Goal: Communication & Community: Connect with others

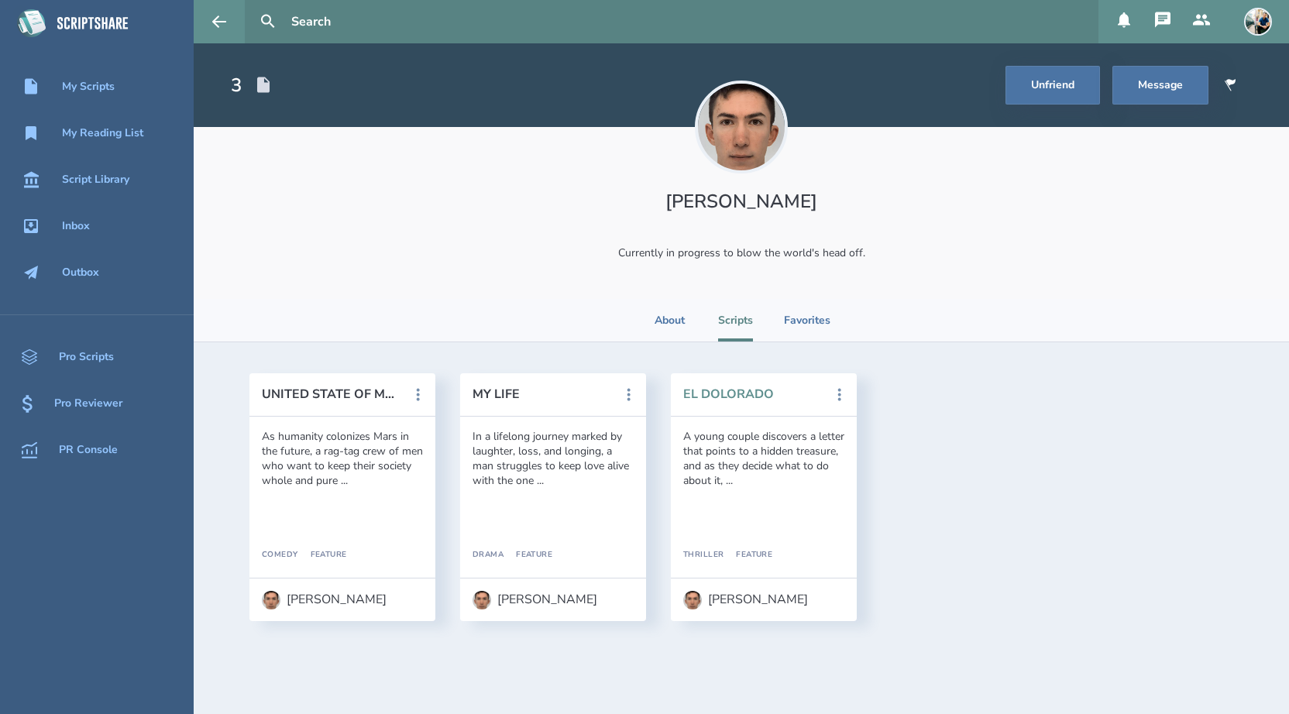
click at [758, 399] on button "EL DOLORADO" at bounding box center [752, 394] width 139 height 14
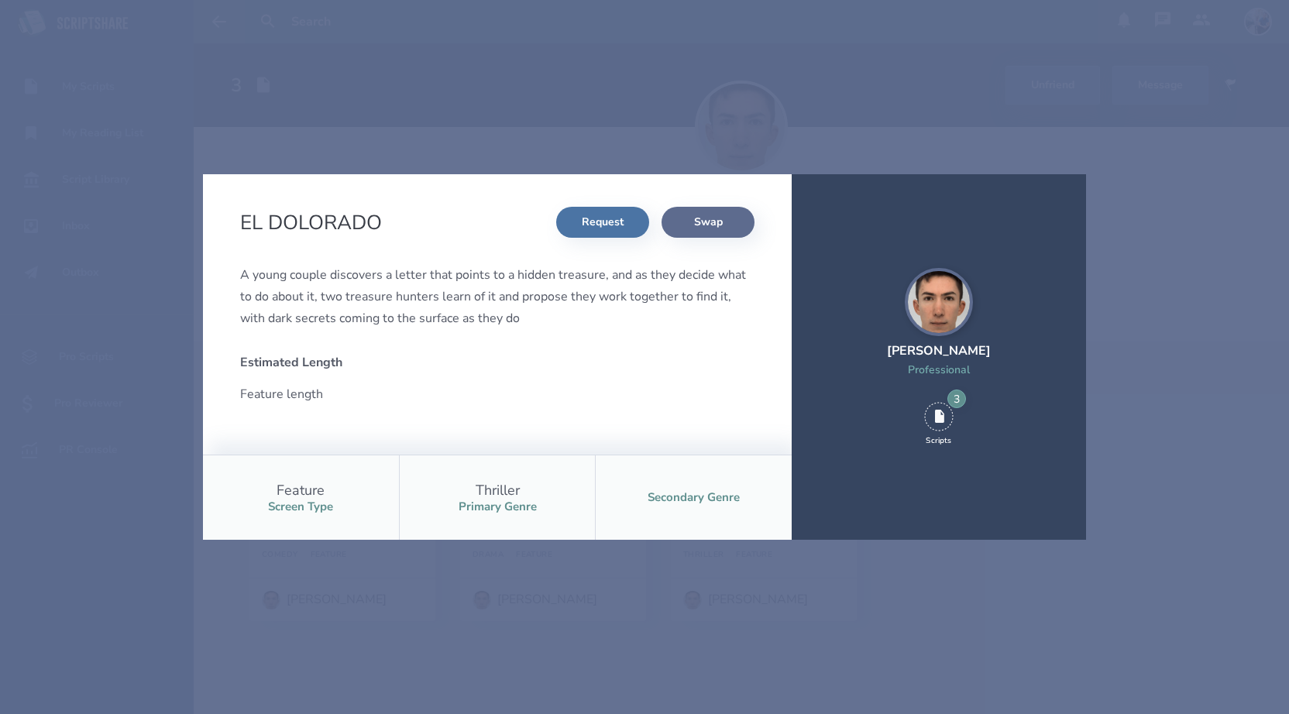
click at [715, 225] on button "Swap" at bounding box center [708, 222] width 93 height 31
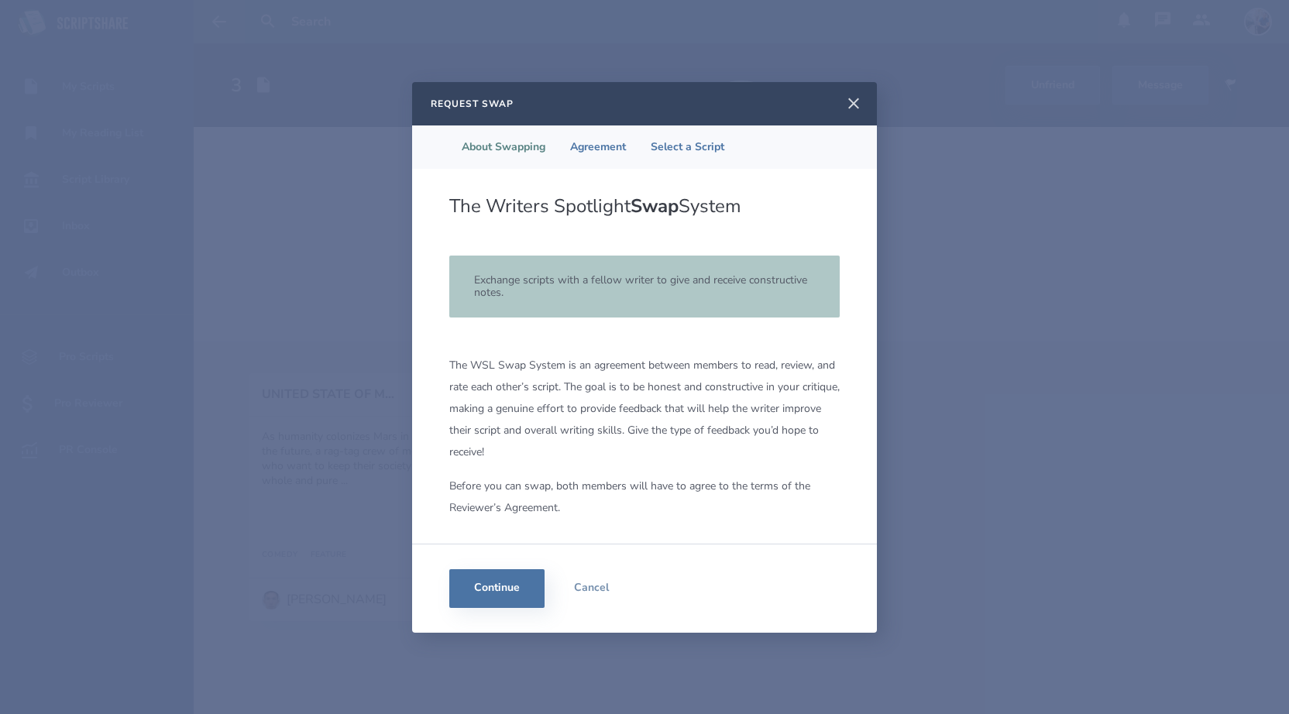
click at [853, 105] on icon at bounding box center [853, 104] width 19 height 19
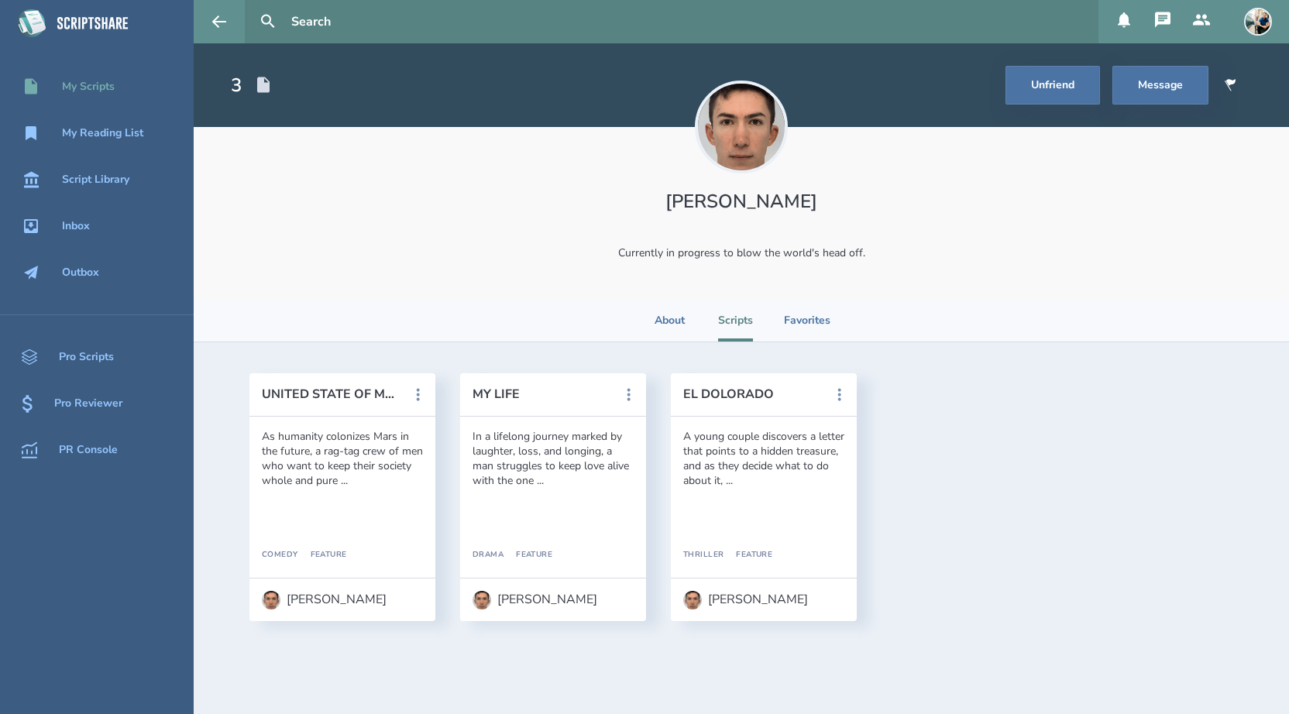
click at [83, 91] on div "My Scripts" at bounding box center [88, 87] width 53 height 12
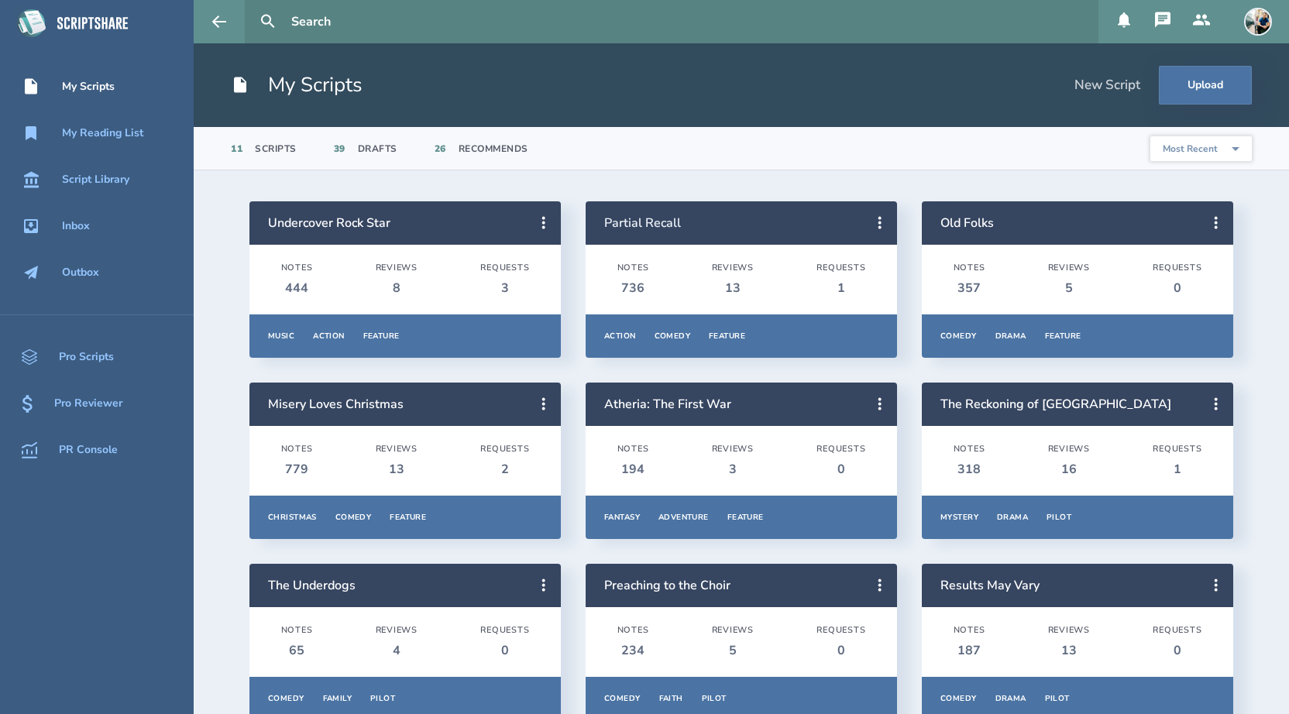
click at [662, 222] on link "Partial Recall" at bounding box center [642, 223] width 77 height 17
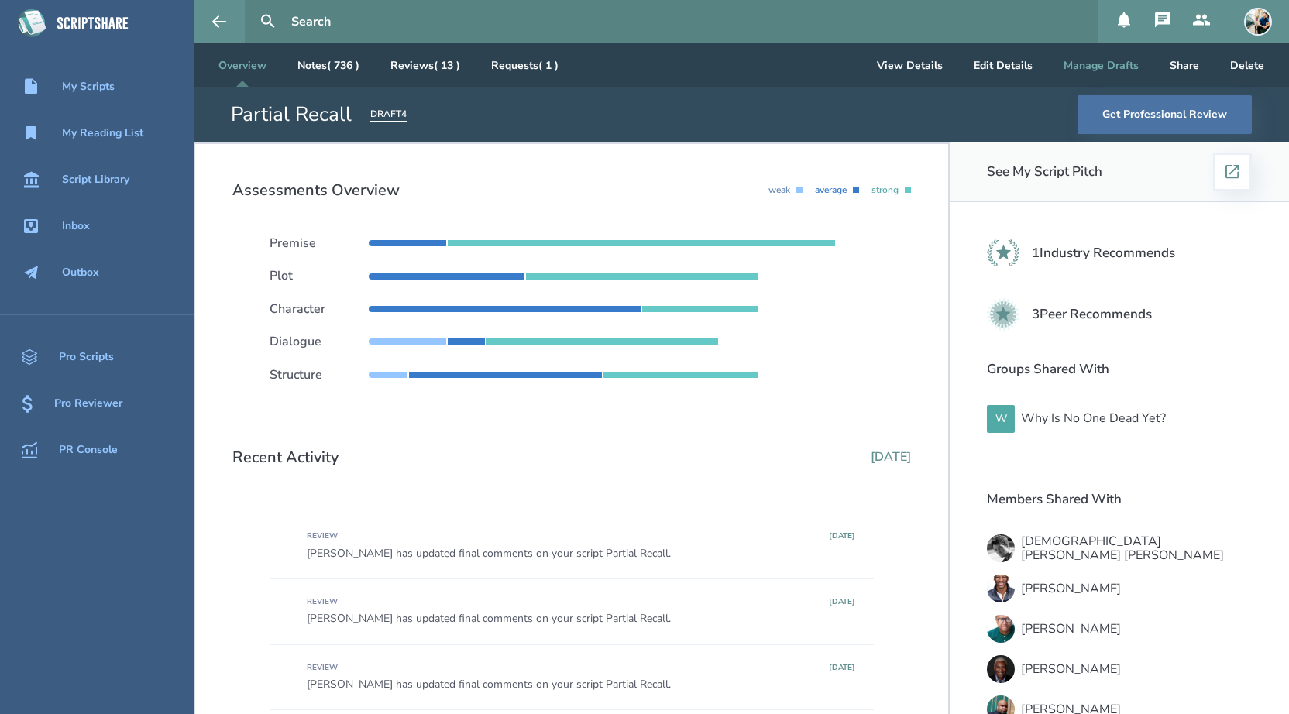
click at [1097, 77] on button "Manage Drafts" at bounding box center [1101, 64] width 100 height 43
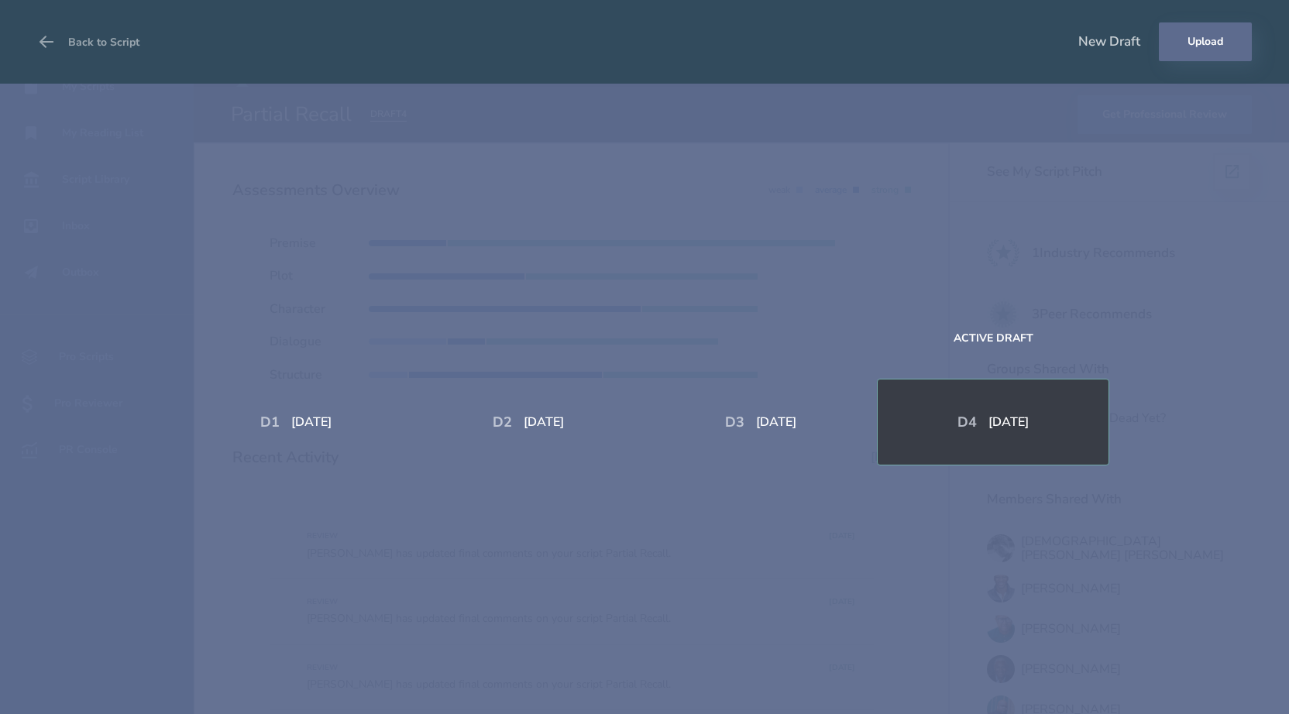
click at [1191, 57] on button "Upload" at bounding box center [1205, 41] width 93 height 39
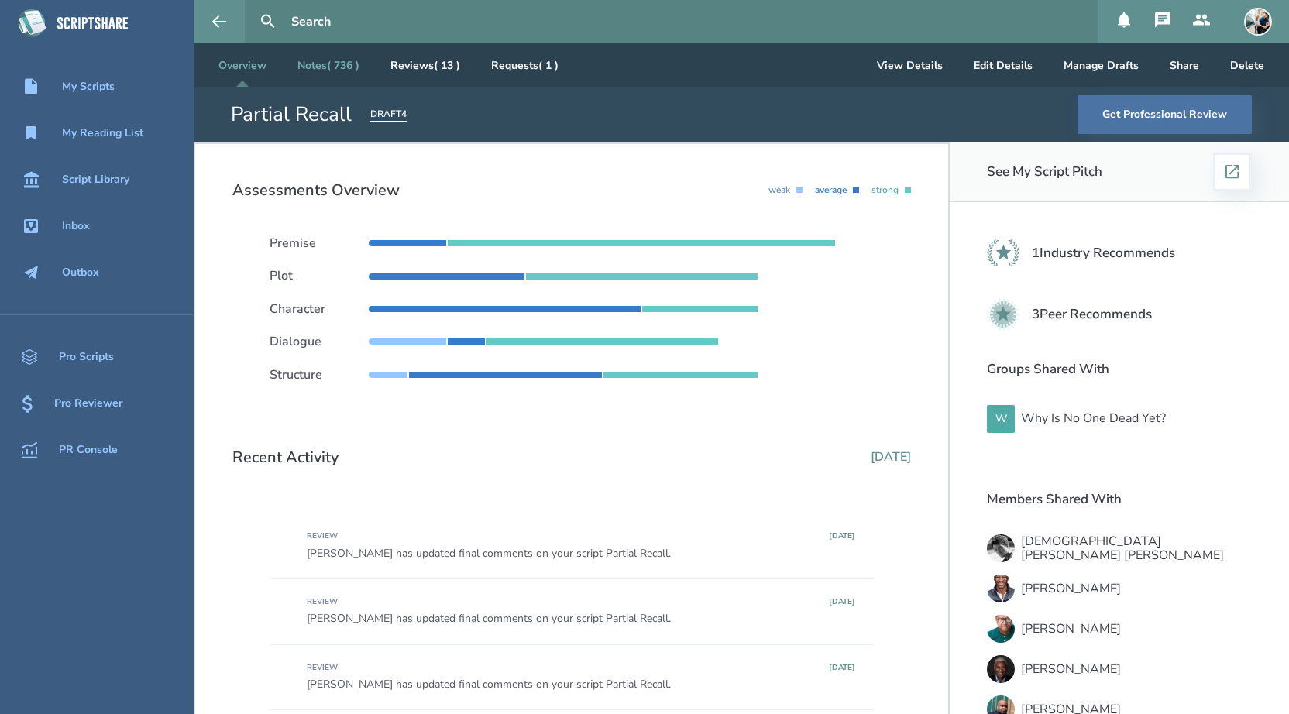
click at [330, 72] on link "Notes ( 736 )" at bounding box center [328, 64] width 87 height 43
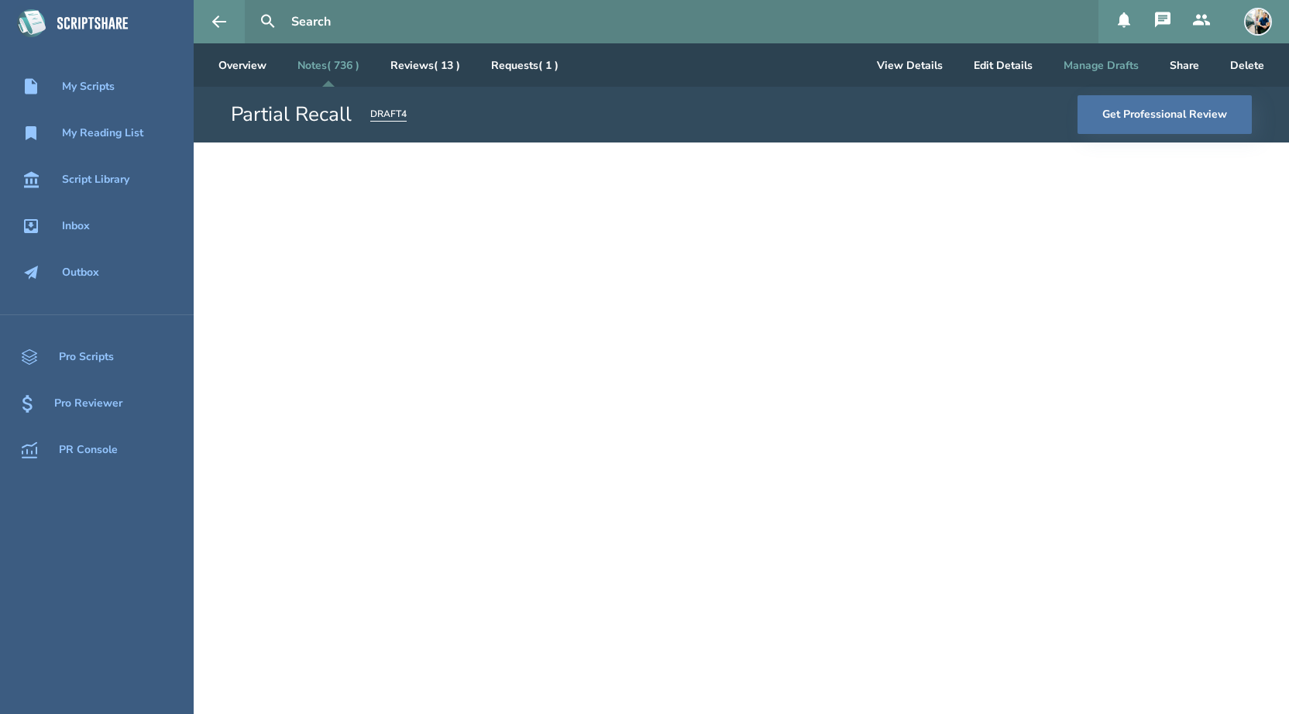
click at [1118, 70] on button "Manage Drafts" at bounding box center [1101, 64] width 100 height 43
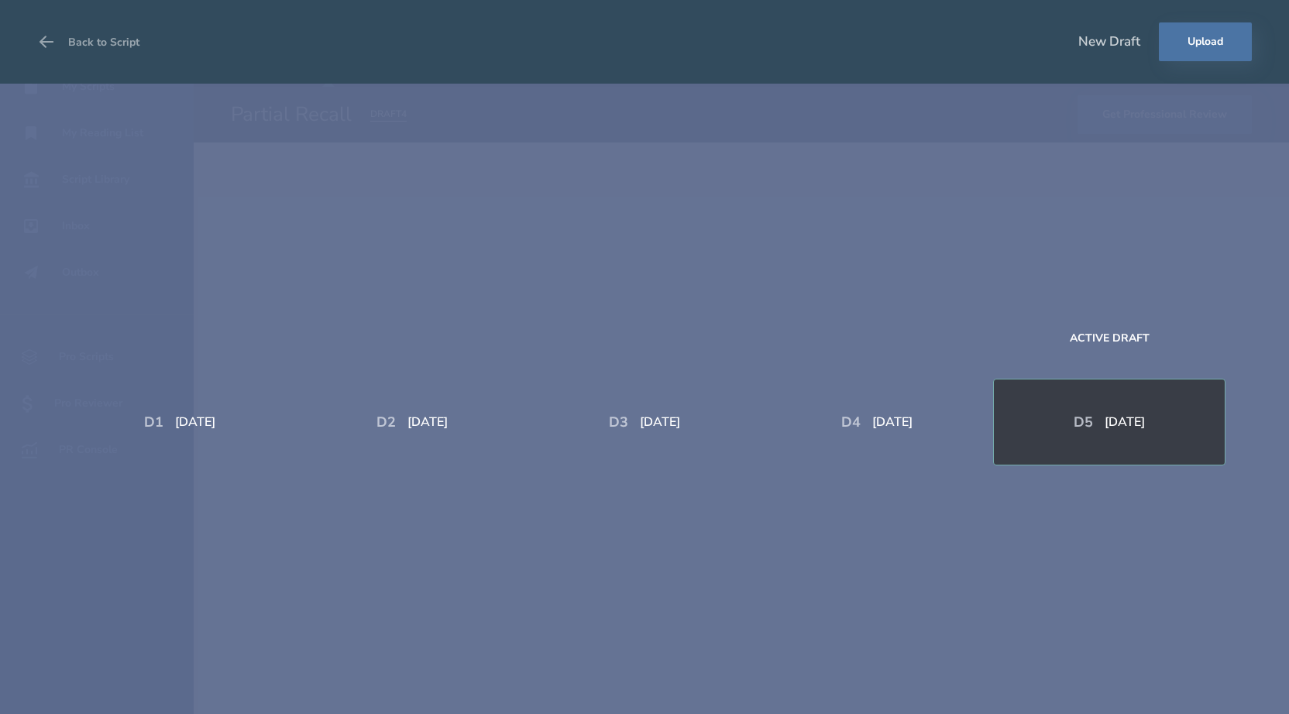
click at [1087, 416] on div "D 5" at bounding box center [1089, 422] width 31 height 17
click at [42, 47] on icon at bounding box center [46, 42] width 19 height 19
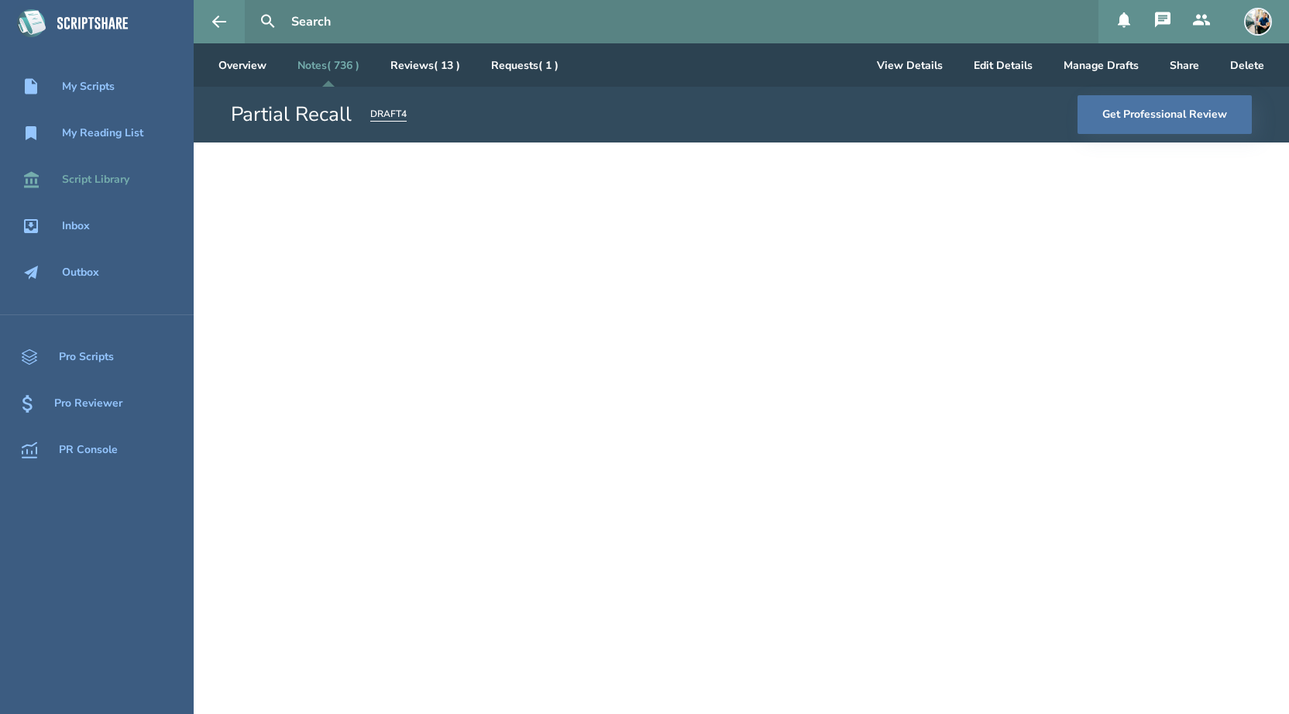
click at [99, 184] on div "Script Library" at bounding box center [95, 180] width 67 height 12
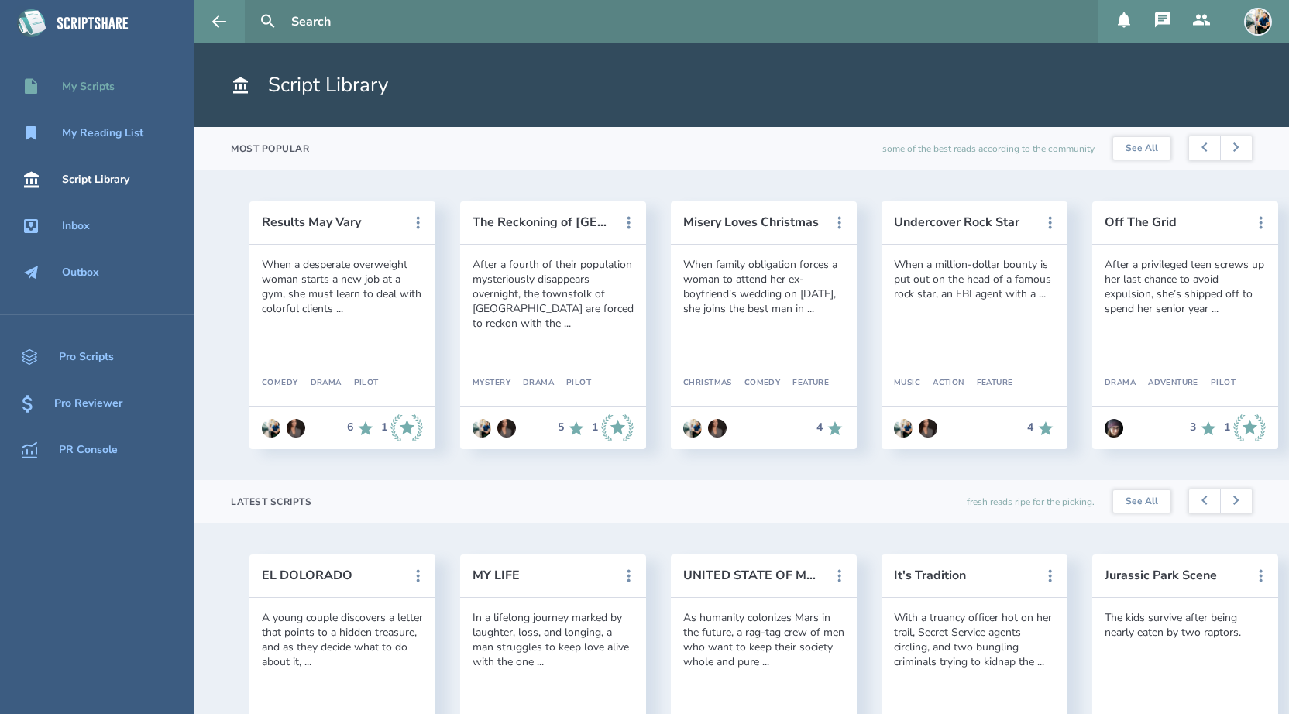
click at [91, 92] on div "My Scripts" at bounding box center [88, 87] width 53 height 12
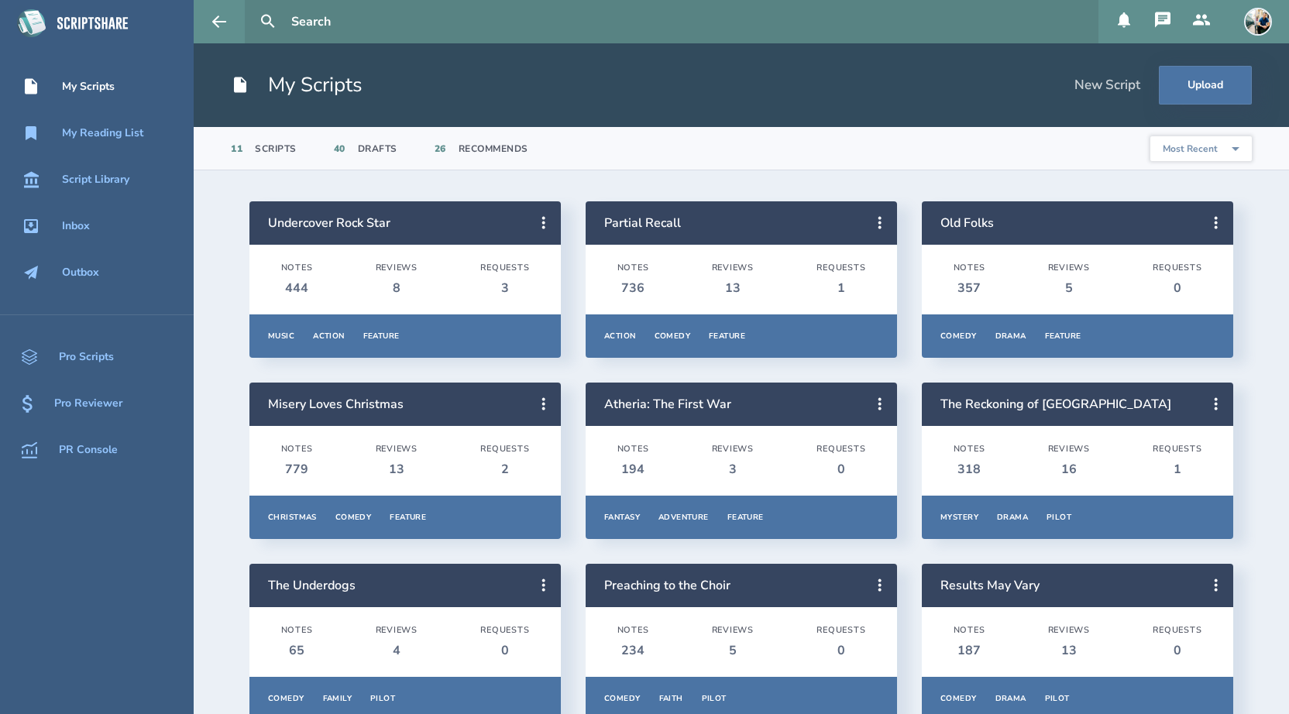
click at [624, 232] on header "Partial Recall" at bounding box center [741, 222] width 311 height 43
click at [628, 222] on link "Partial Recall" at bounding box center [642, 223] width 77 height 17
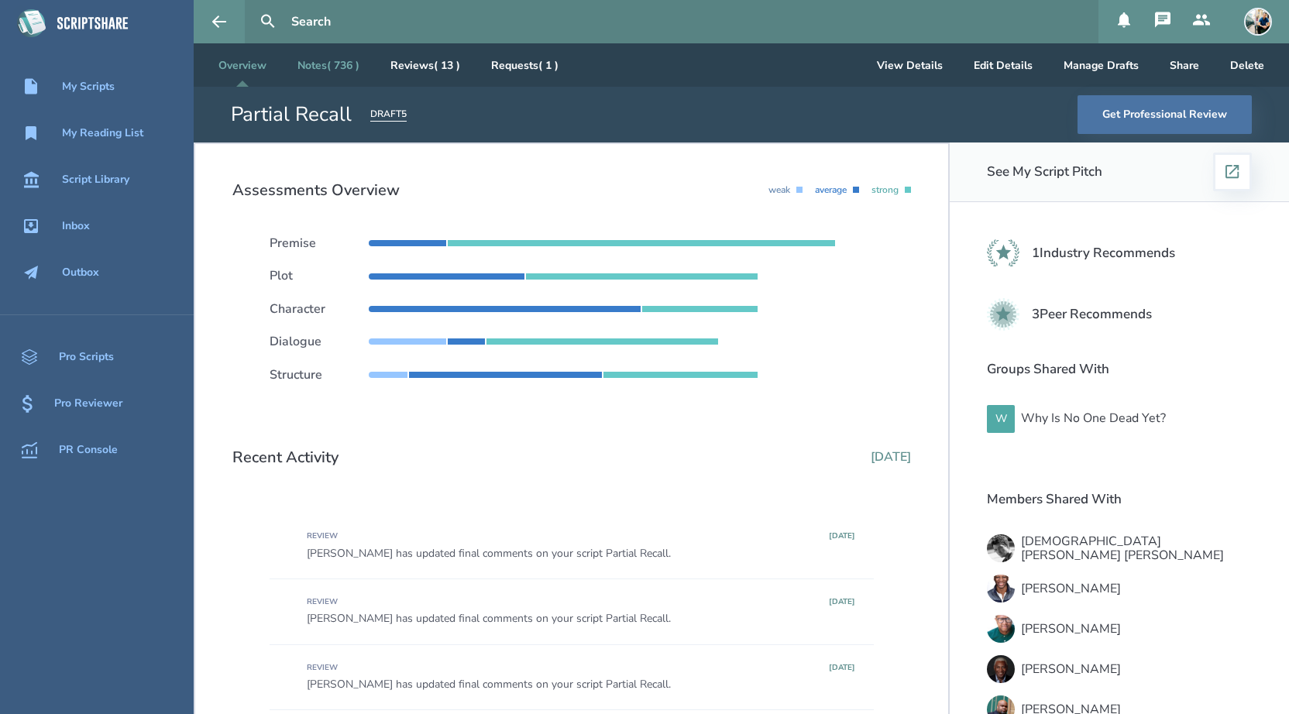
click at [338, 69] on link "Notes ( 736 )" at bounding box center [328, 64] width 87 height 43
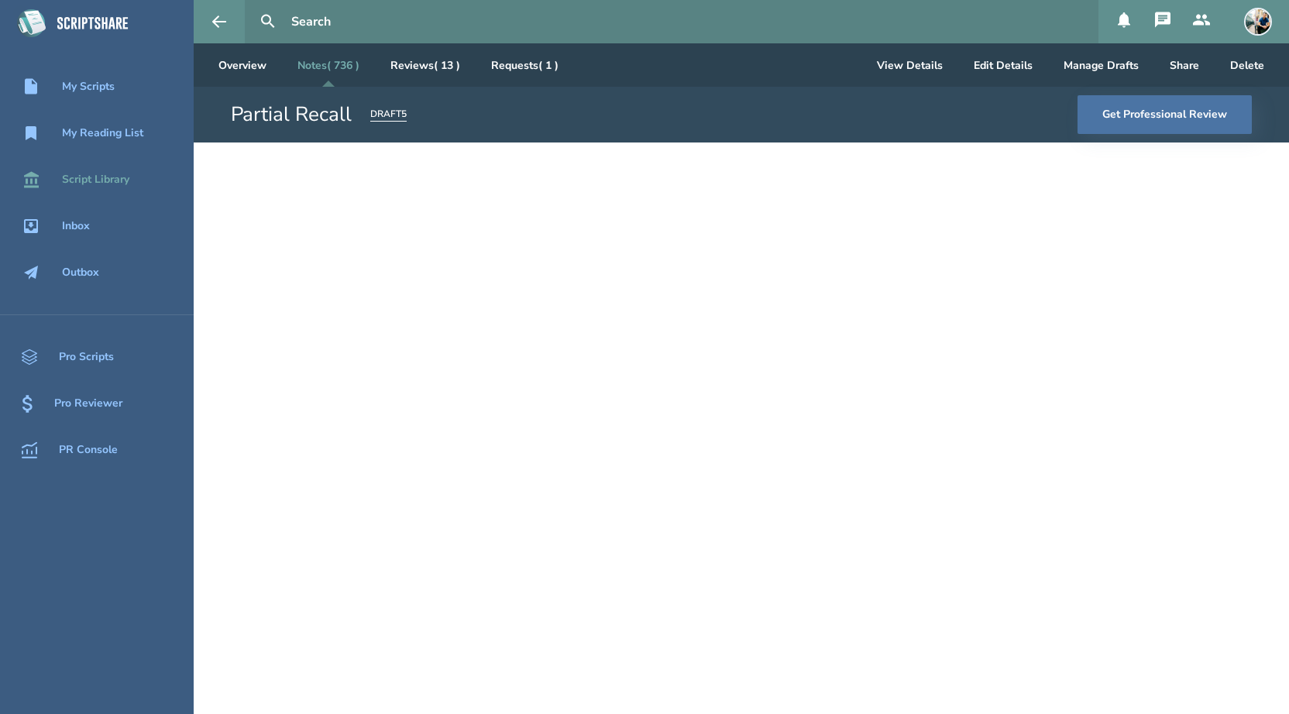
click at [114, 177] on div "Script Library" at bounding box center [95, 180] width 67 height 12
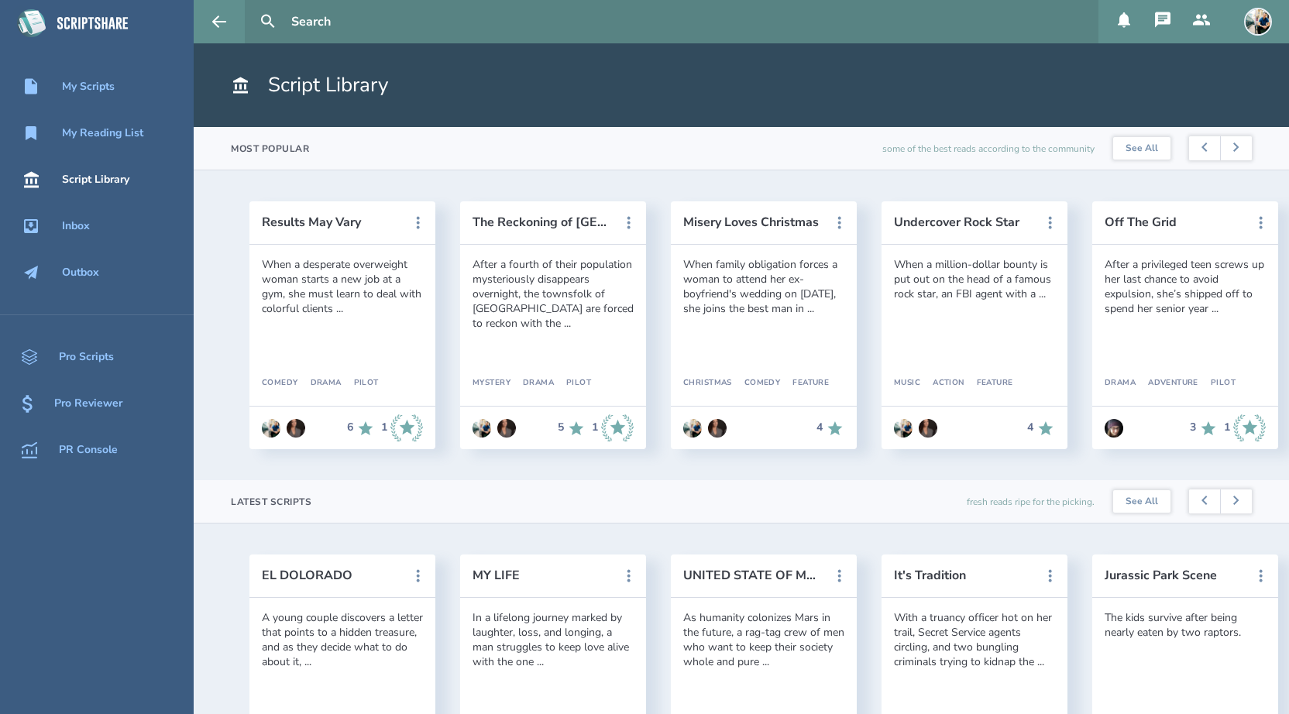
scroll to position [156, 0]
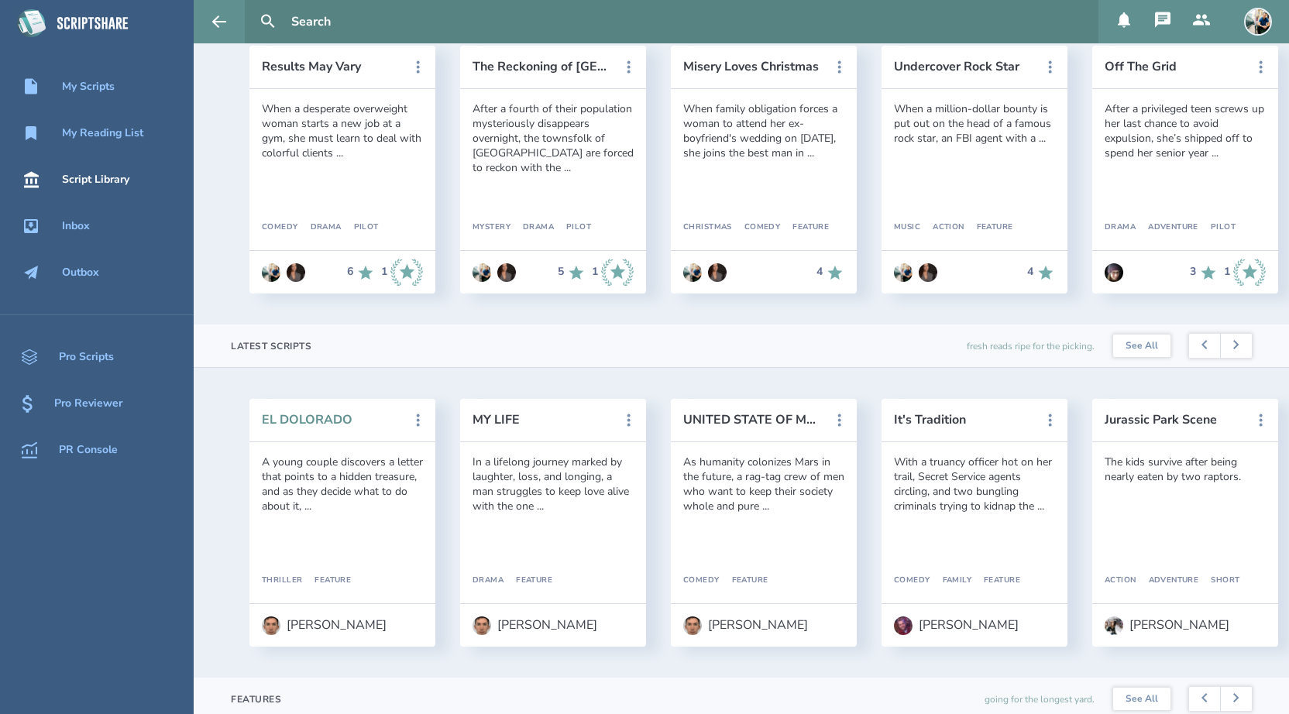
click at [317, 422] on button "EL DOLORADO" at bounding box center [331, 420] width 139 height 14
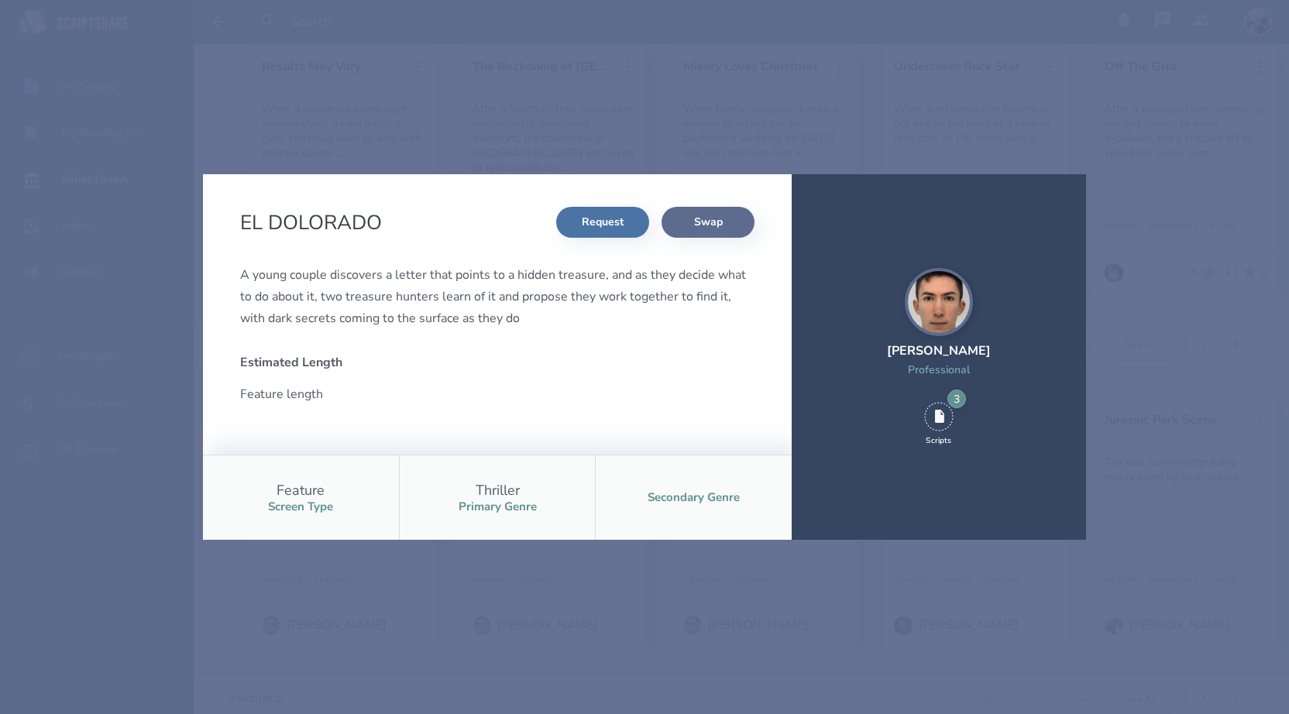
click at [727, 225] on button "Swap" at bounding box center [708, 222] width 93 height 31
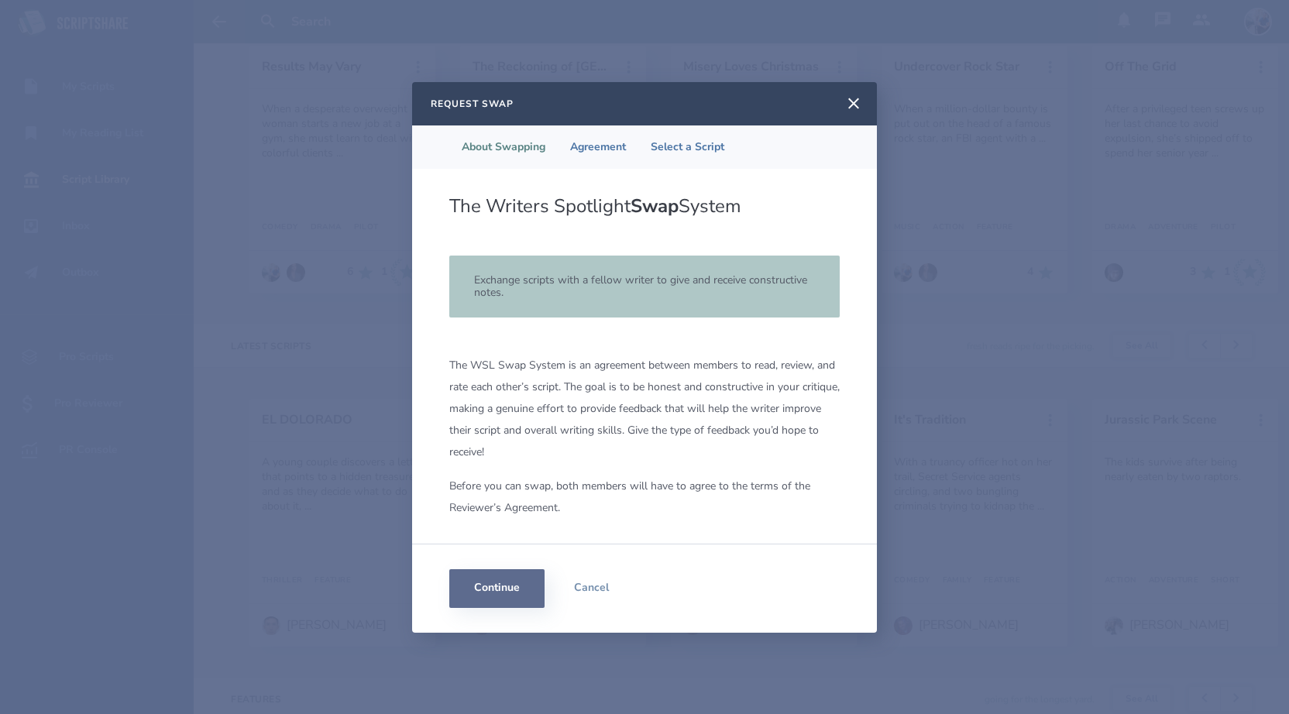
click at [496, 583] on button "Continue" at bounding box center [496, 588] width 95 height 39
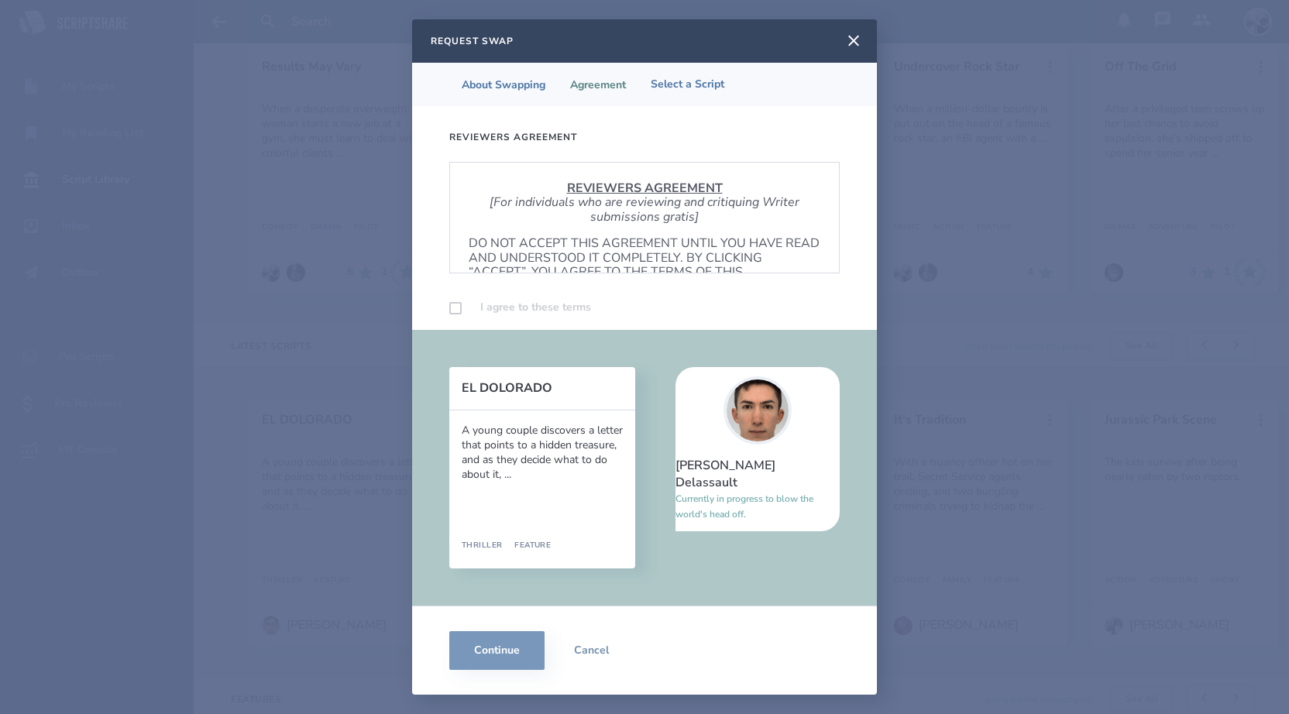
scroll to position [938, 0]
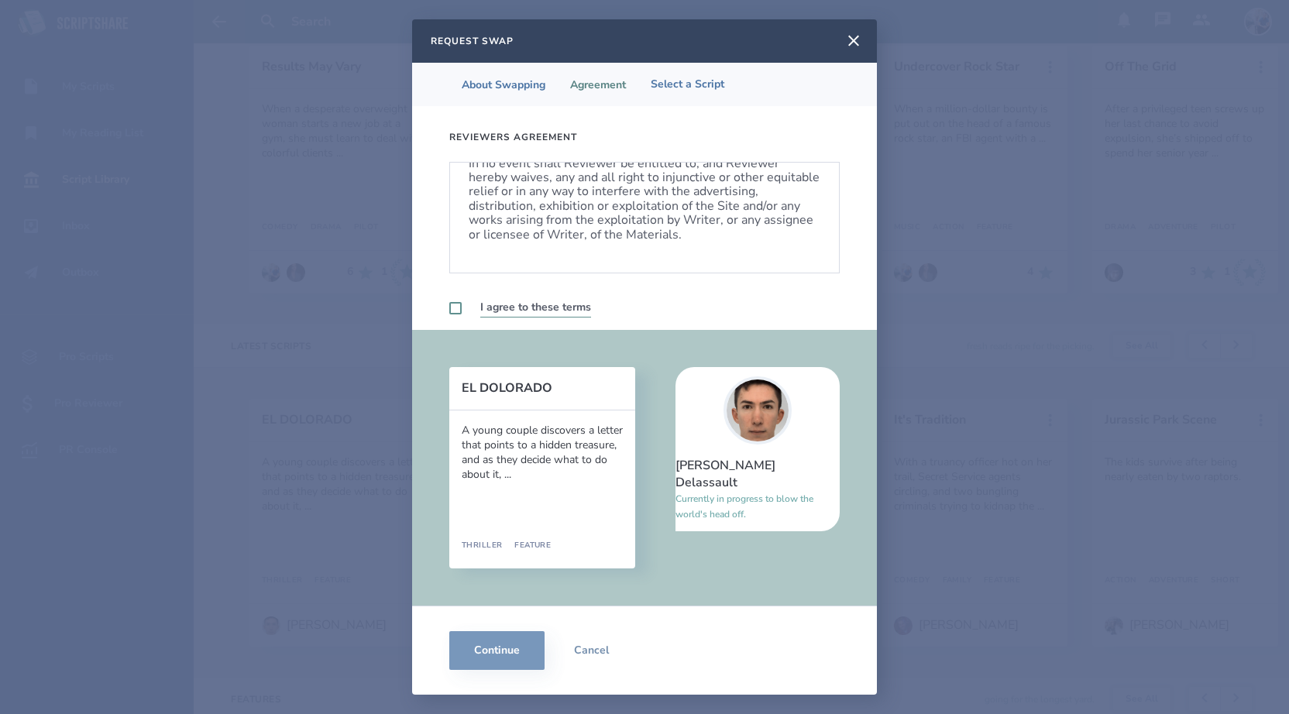
click at [453, 312] on label at bounding box center [455, 308] width 12 height 12
checkbox input "true"
click at [479, 652] on button "Continue" at bounding box center [496, 650] width 95 height 39
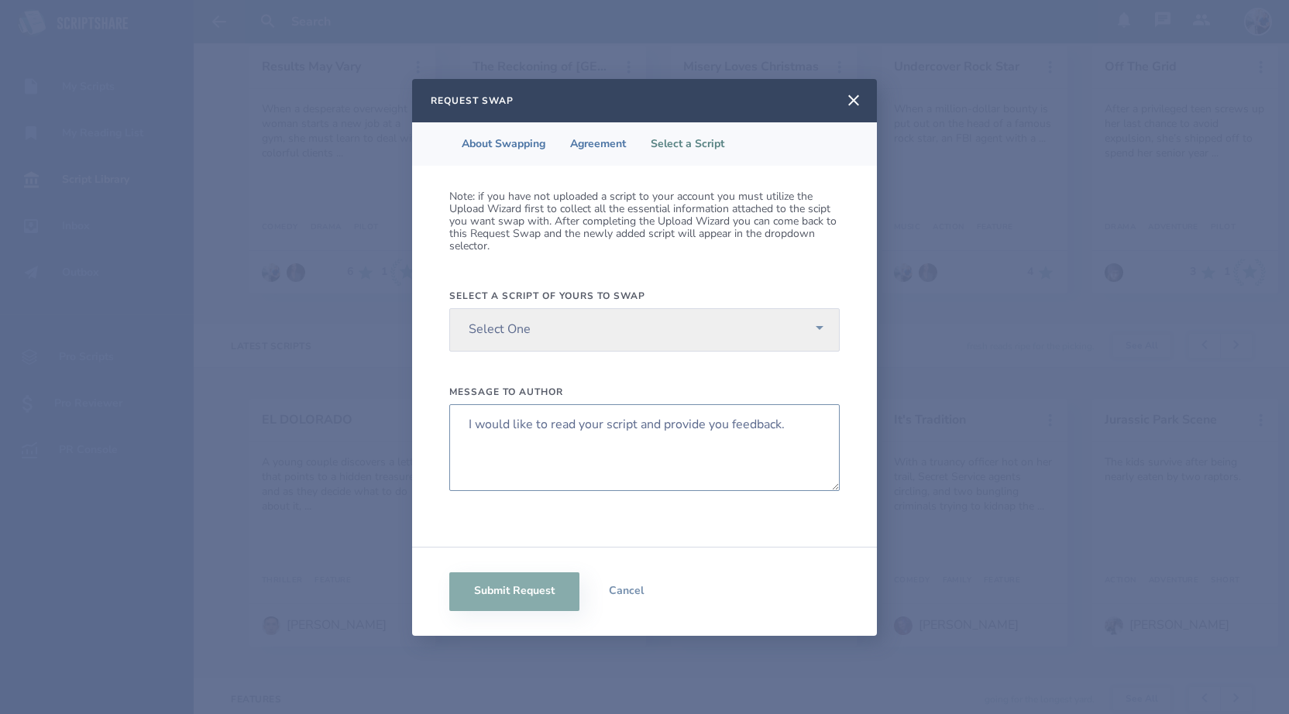
drag, startPoint x: 788, startPoint y: 425, endPoint x: 445, endPoint y: 418, distance: 342.5
click at [445, 418] on div "Note: if you have not uploaded a script to your account you must utilize the Up…" at bounding box center [644, 356] width 465 height 381
type textarea "Hey [PERSON_NAME]! I would love to swap scripts with you and give each other fe…"
click at [814, 329] on select "Select One I Can Still make [PERSON_NAME]- Working Title Bagmen Results May Var…" at bounding box center [644, 329] width 390 height 43
select select "440"
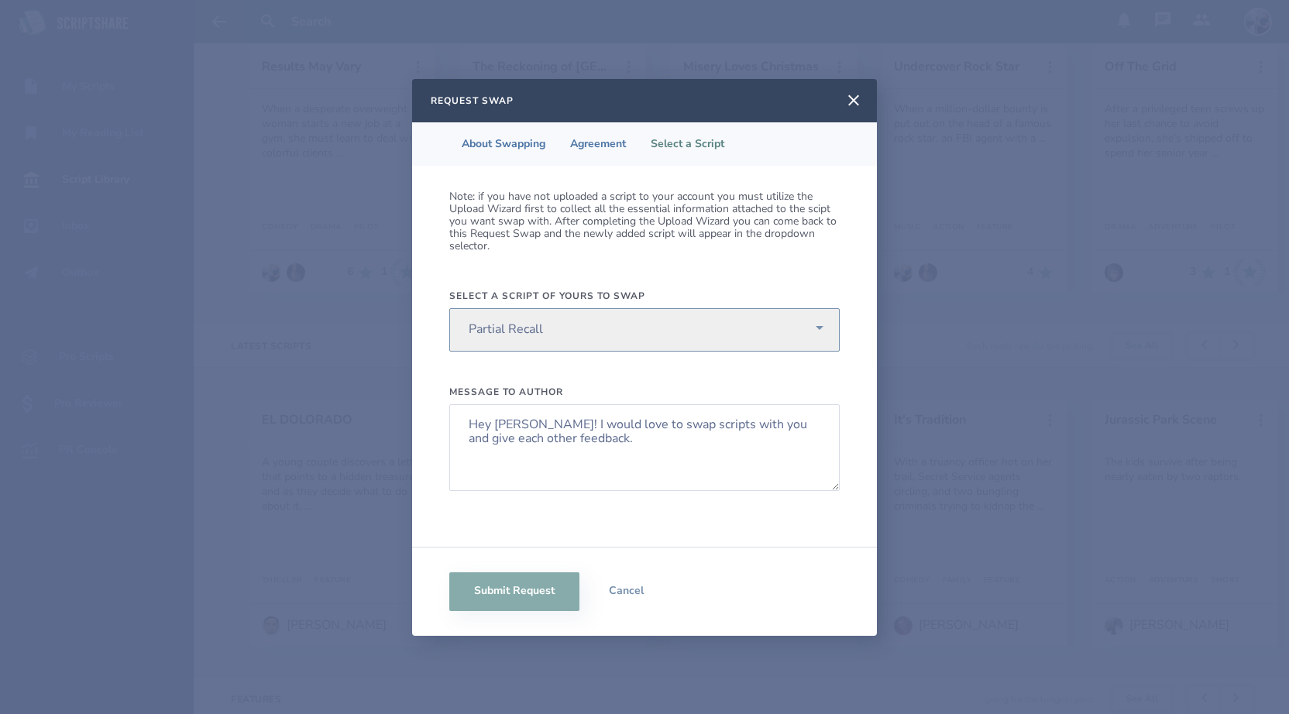
click at [449, 308] on select "Select One I Can Still make [PERSON_NAME]- Working Title Bagmen Results May Var…" at bounding box center [644, 329] width 390 height 43
click at [534, 588] on button "Submit Request" at bounding box center [514, 591] width 130 height 39
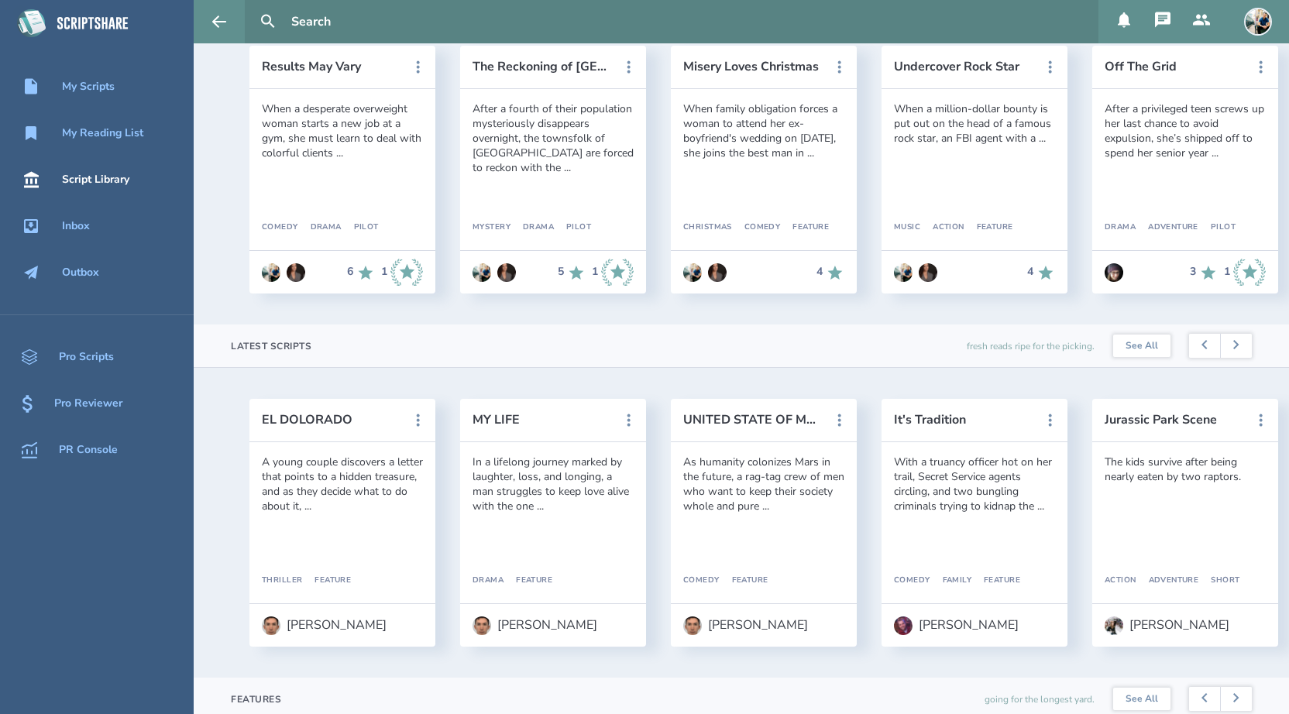
scroll to position [0, 0]
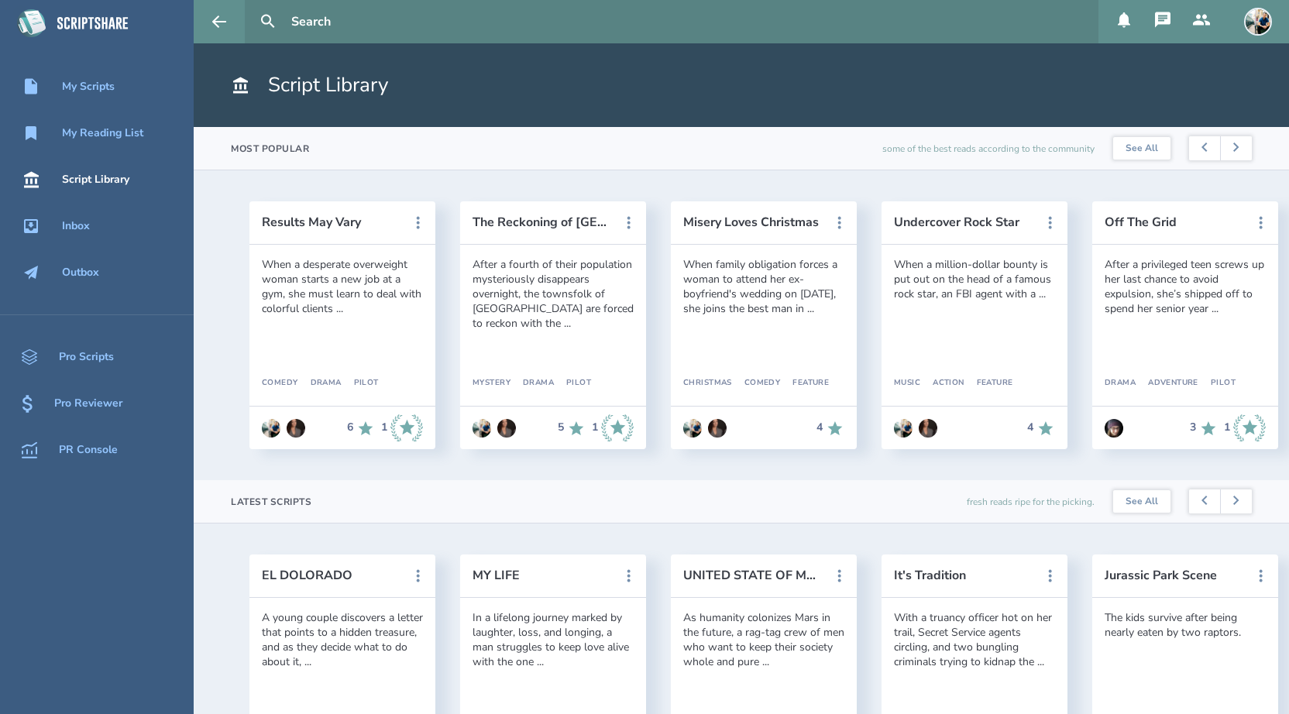
click at [1126, 36] on button at bounding box center [1124, 21] width 39 height 43
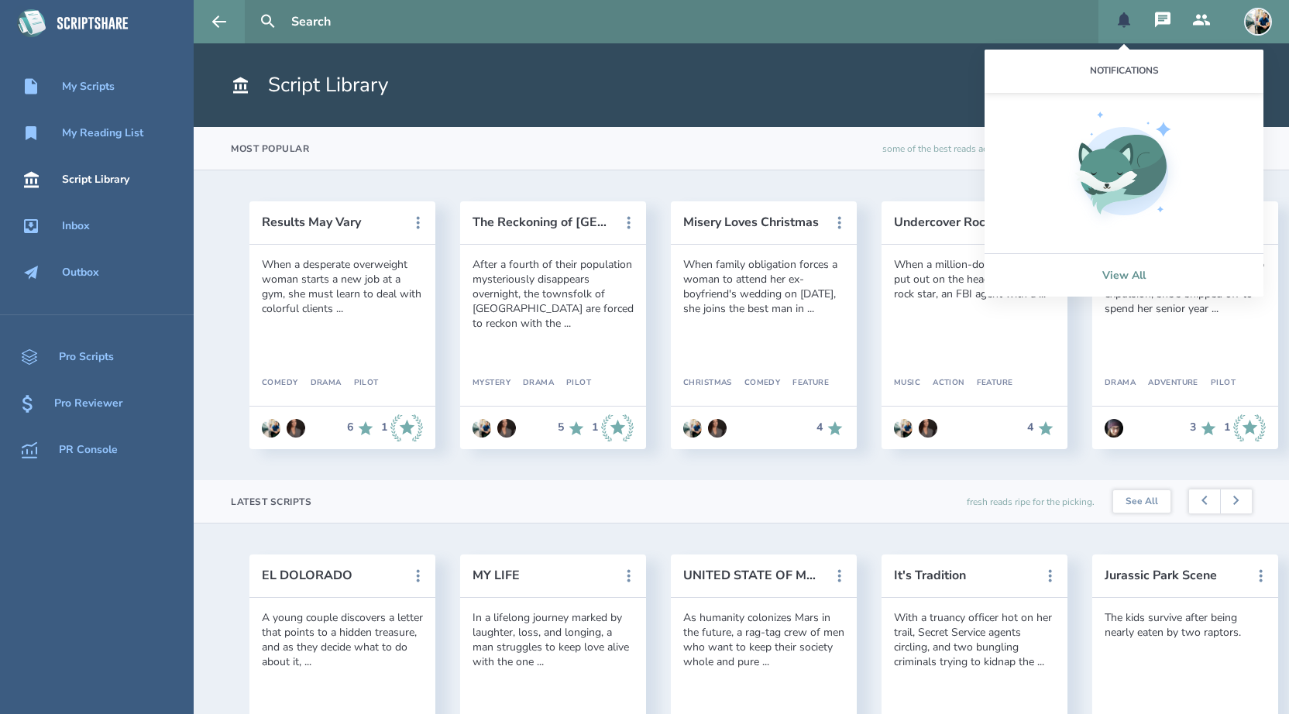
click at [1121, 275] on link "View All" at bounding box center [1124, 274] width 279 height 43
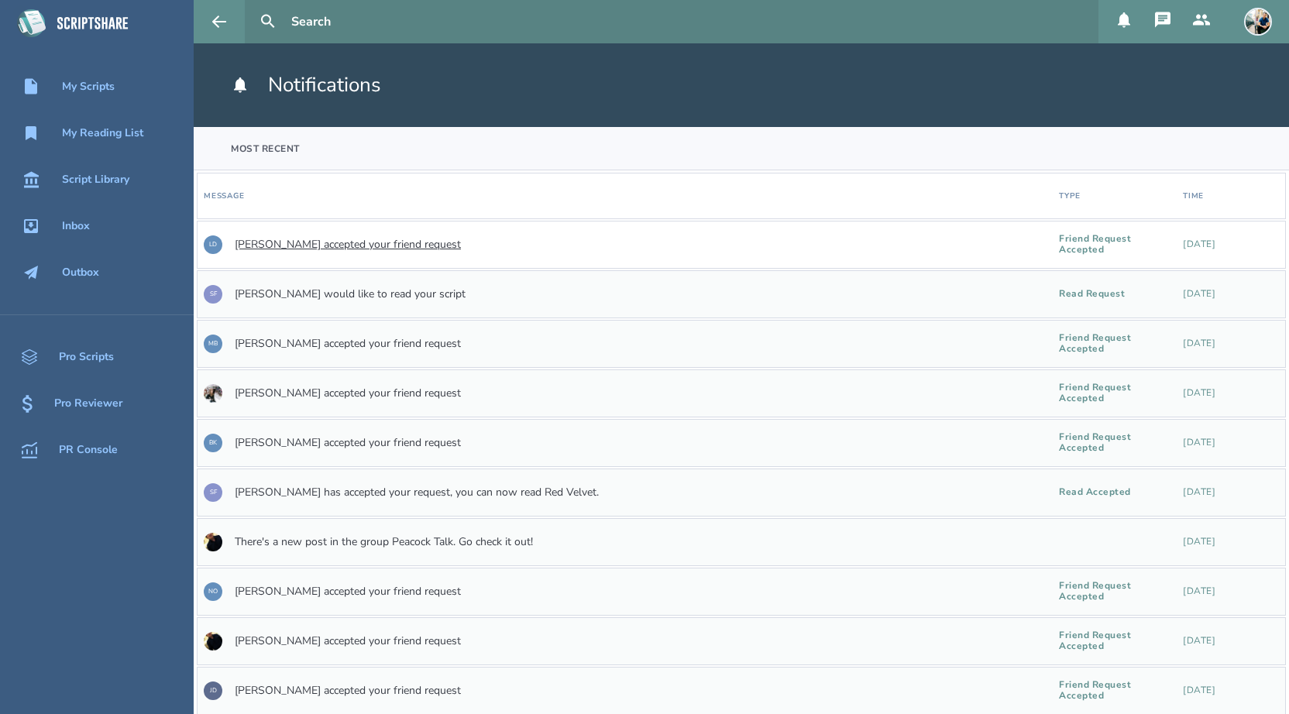
click at [342, 243] on link "[PERSON_NAME] accepted your friend request" at bounding box center [348, 245] width 226 height 12
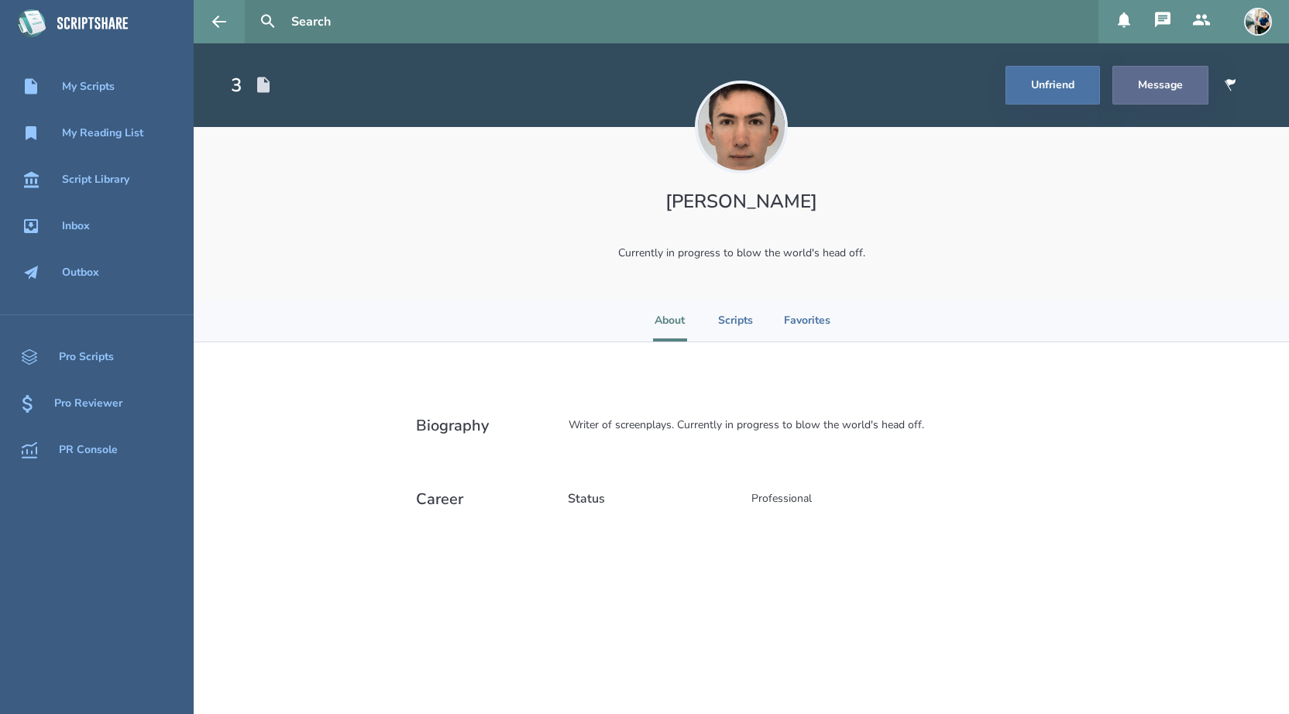
click at [1151, 97] on button "Message" at bounding box center [1160, 85] width 96 height 39
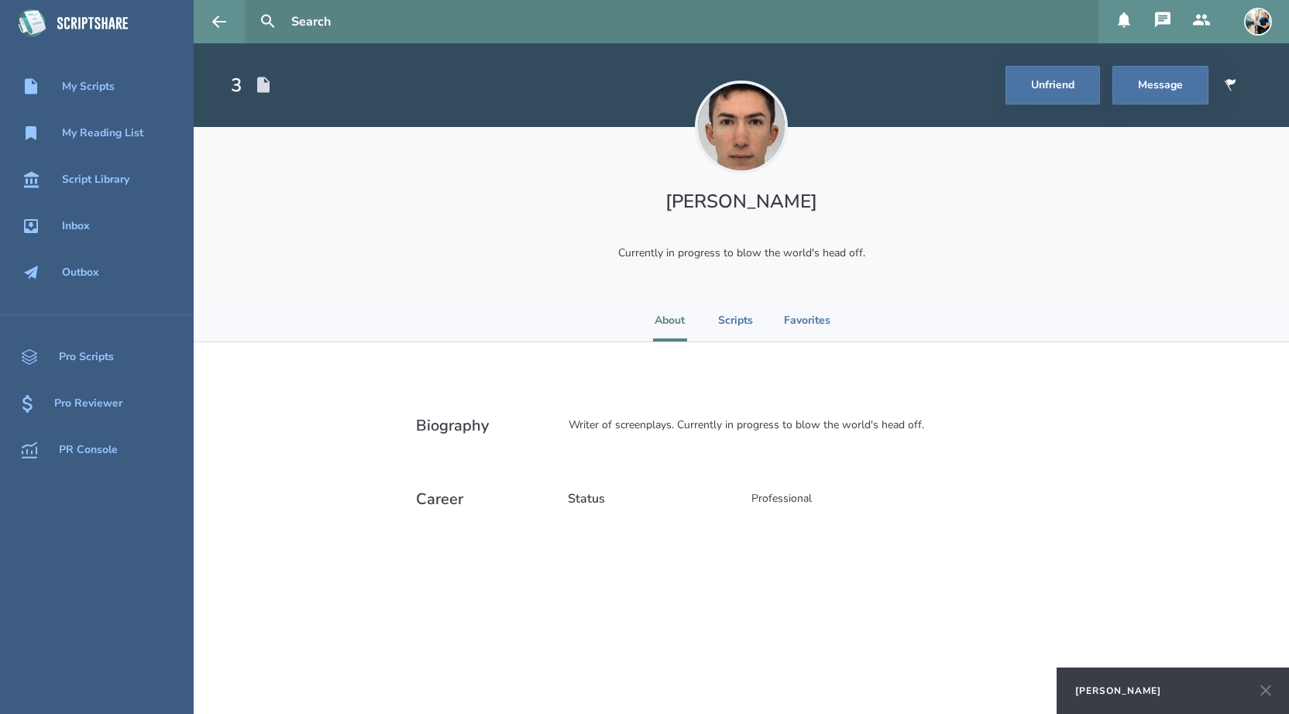
click at [1099, 687] on div "[PERSON_NAME]" at bounding box center [1118, 691] width 86 height 12
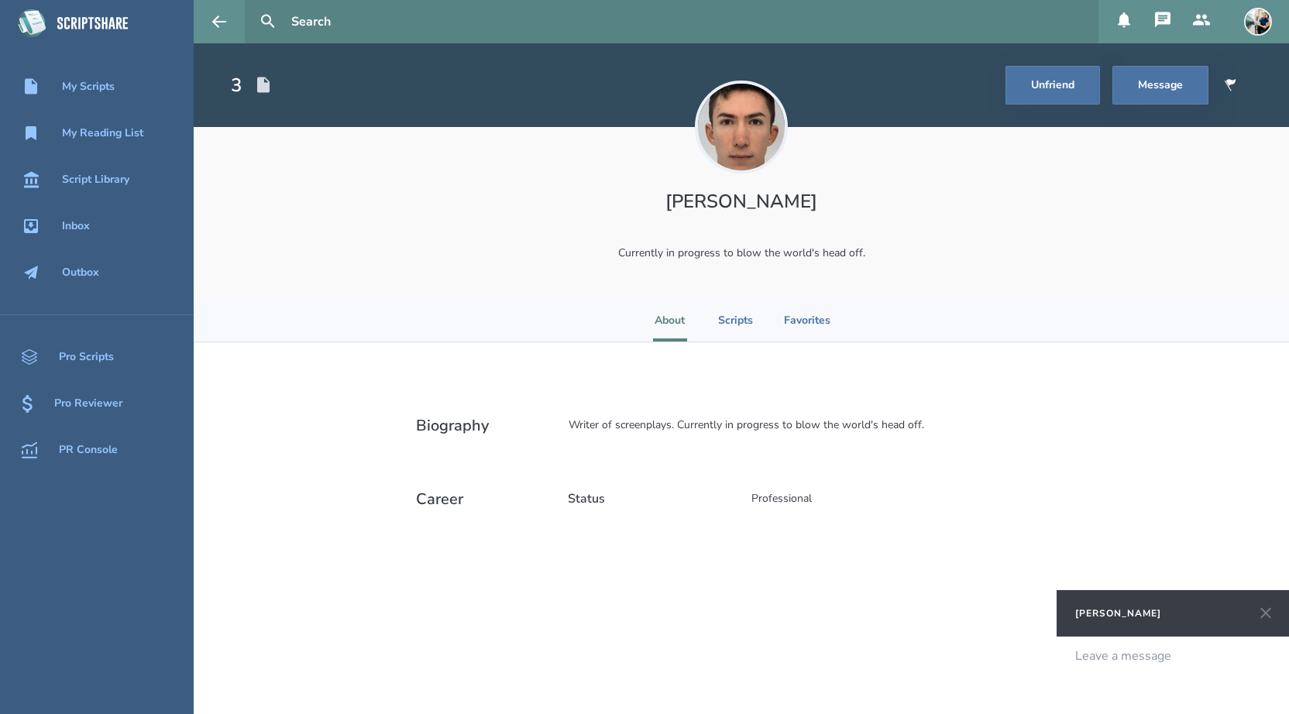
click at [1094, 662] on div at bounding box center [1173, 656] width 194 height 14
click at [1236, 685] on span "Hey [PERSON_NAME]! Welcome to Writers Spotlight. I'm one of the creators of the…" at bounding box center [1170, 713] width 189 height 131
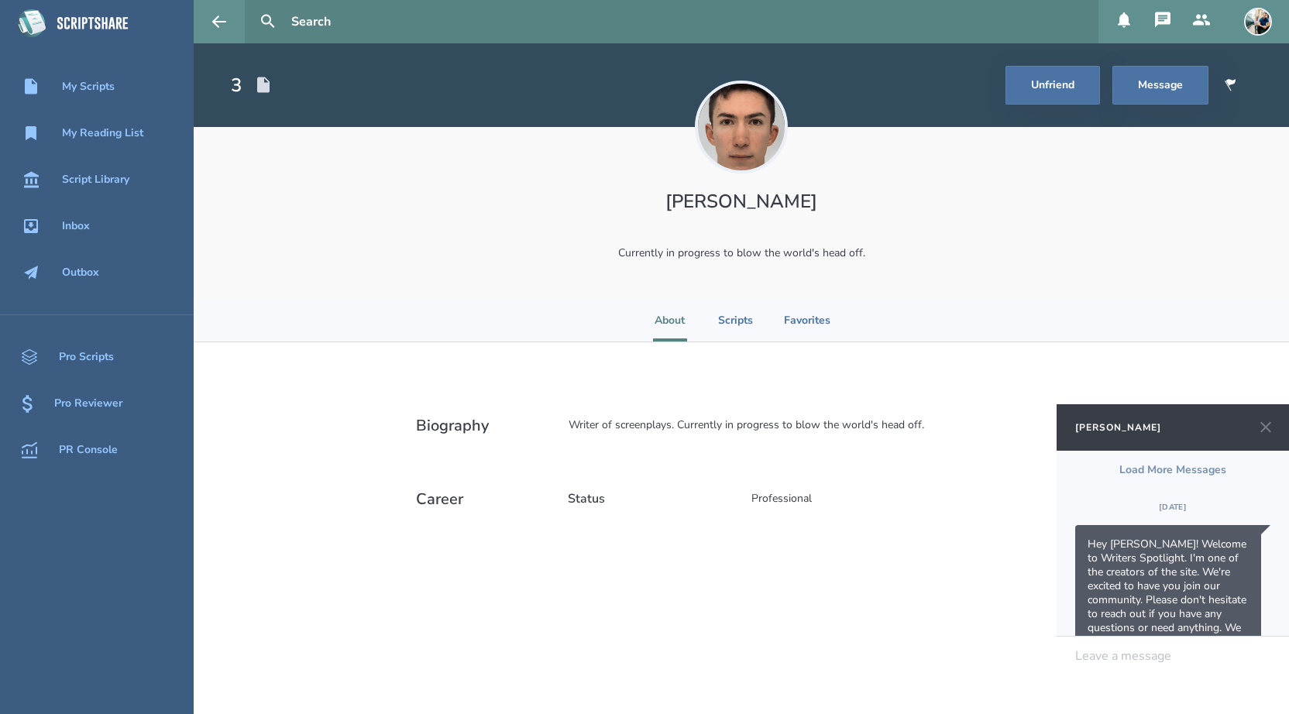
scroll to position [52, 0]
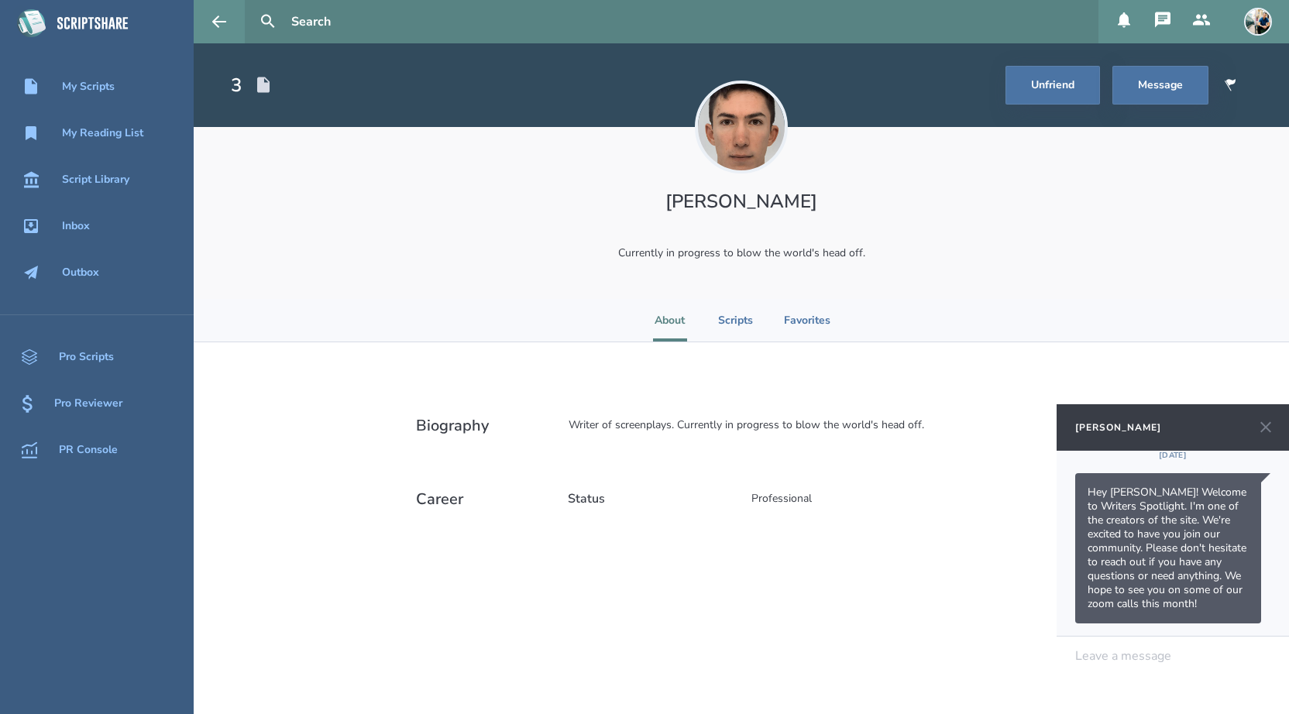
click at [1267, 428] on icon at bounding box center [1265, 427] width 11 height 11
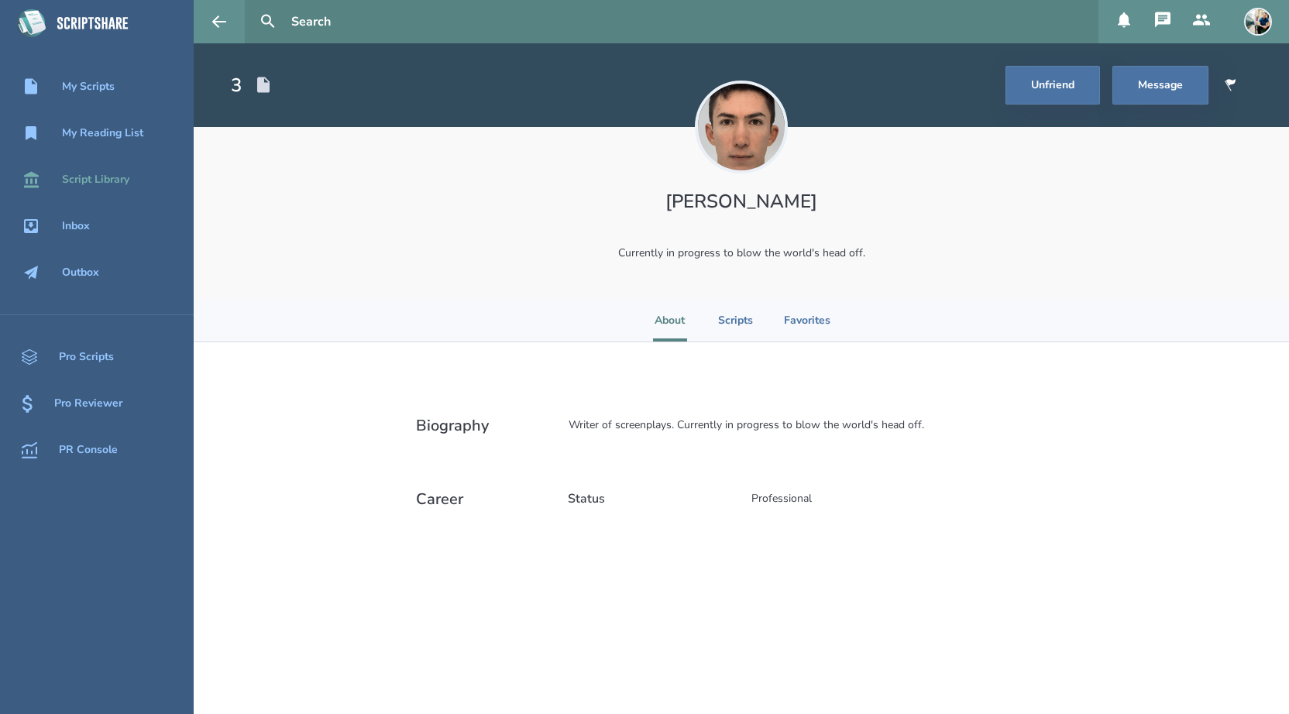
click at [107, 191] on link "Script Library" at bounding box center [97, 180] width 194 height 34
